Goal: Task Accomplishment & Management: Manage account settings

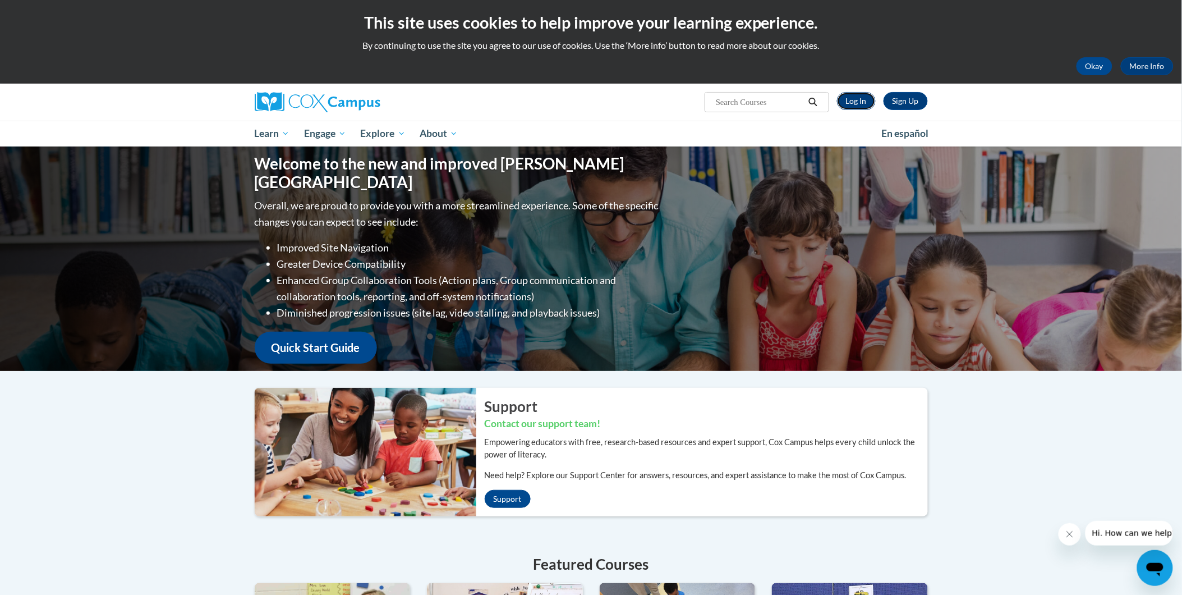
click at [850, 107] on link "Log In" at bounding box center [856, 101] width 39 height 18
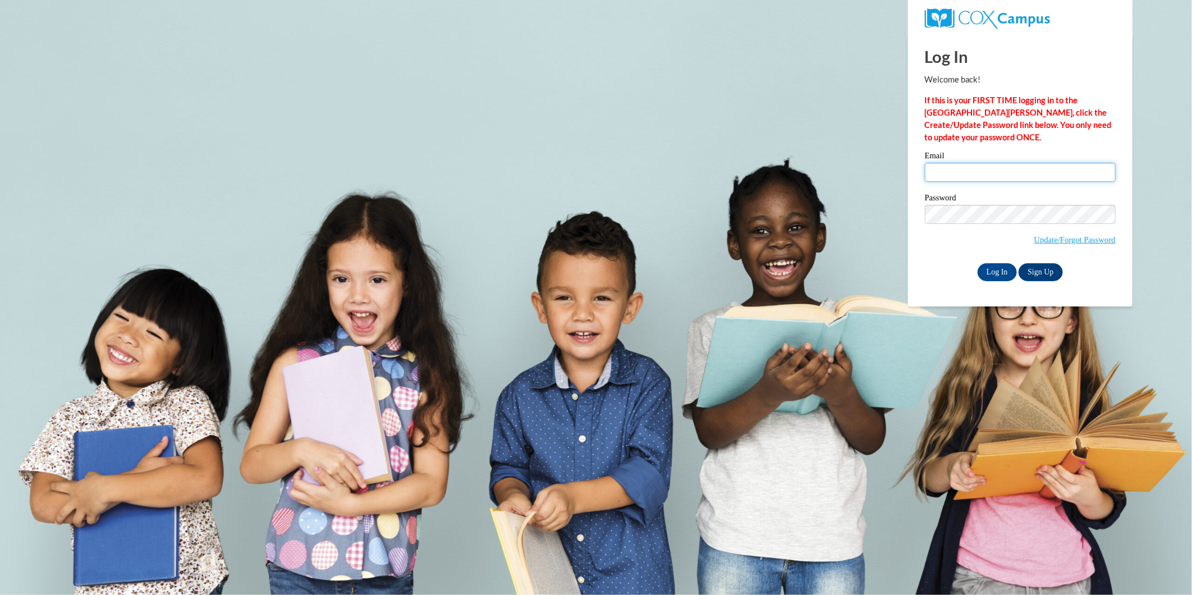
click at [953, 169] on input "Email" at bounding box center [1019, 172] width 191 height 19
paste input "makenzielong204@gmail.com"
type input "makenzielong204@gmail.com"
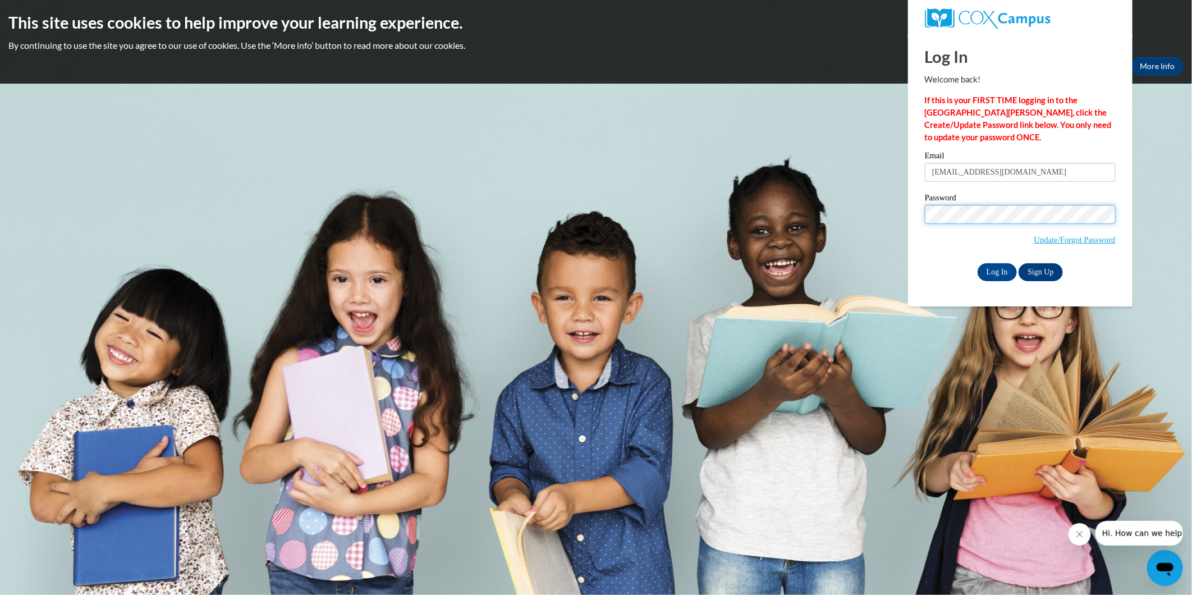
click at [977, 263] on input "Log In" at bounding box center [996, 272] width 39 height 18
